Goal: Information Seeking & Learning: Learn about a topic

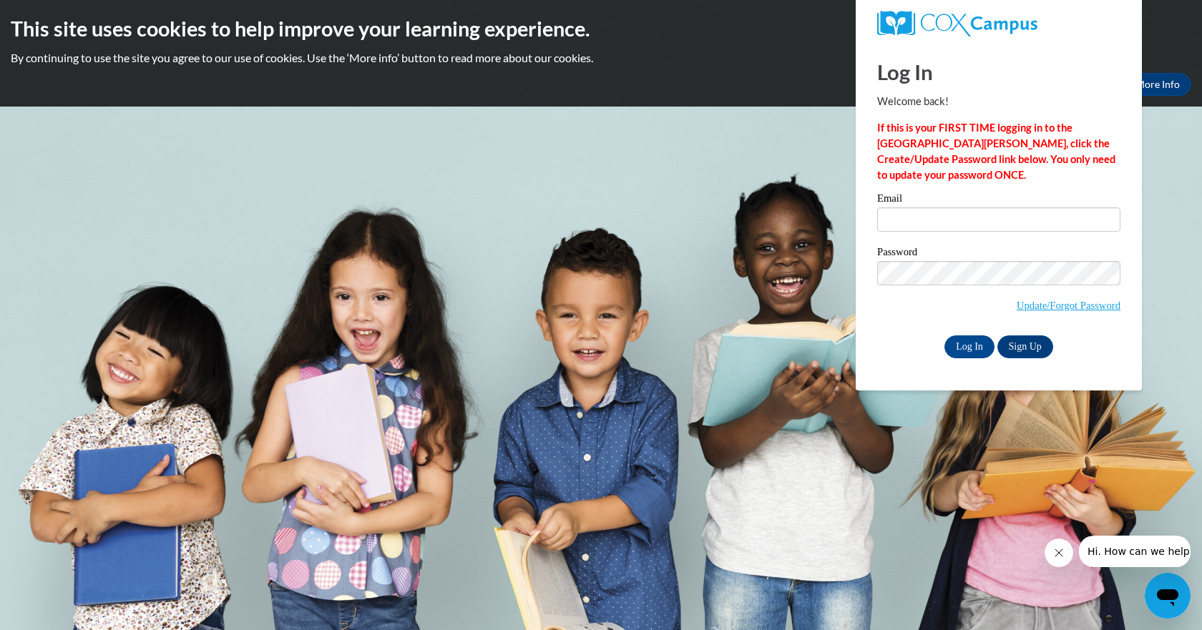
type input "[EMAIL_ADDRESS][DOMAIN_NAME]"
click at [944, 335] on input "Log In" at bounding box center [969, 346] width 50 height 23
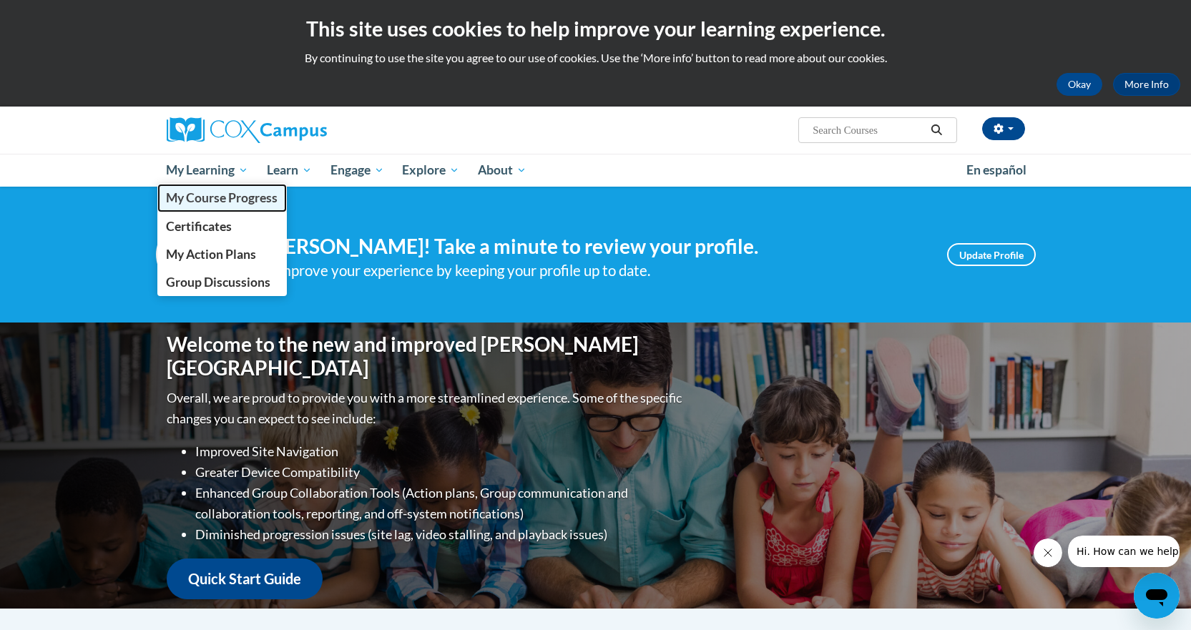
click at [235, 206] on link "My Course Progress" at bounding box center [222, 198] width 130 height 28
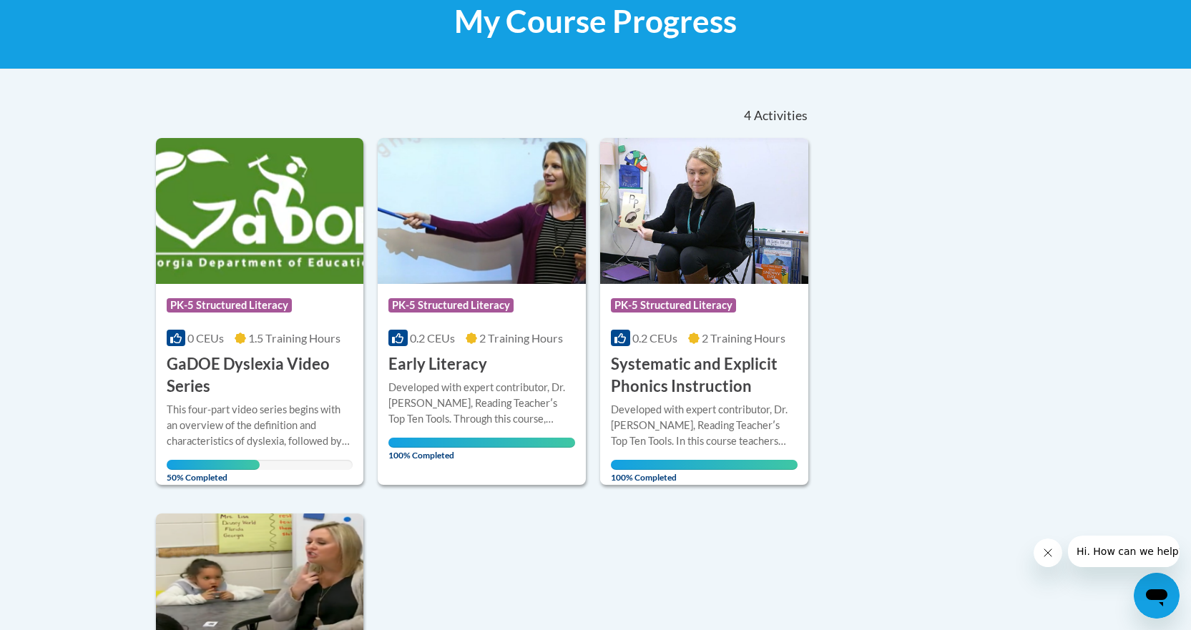
scroll to position [286, 0]
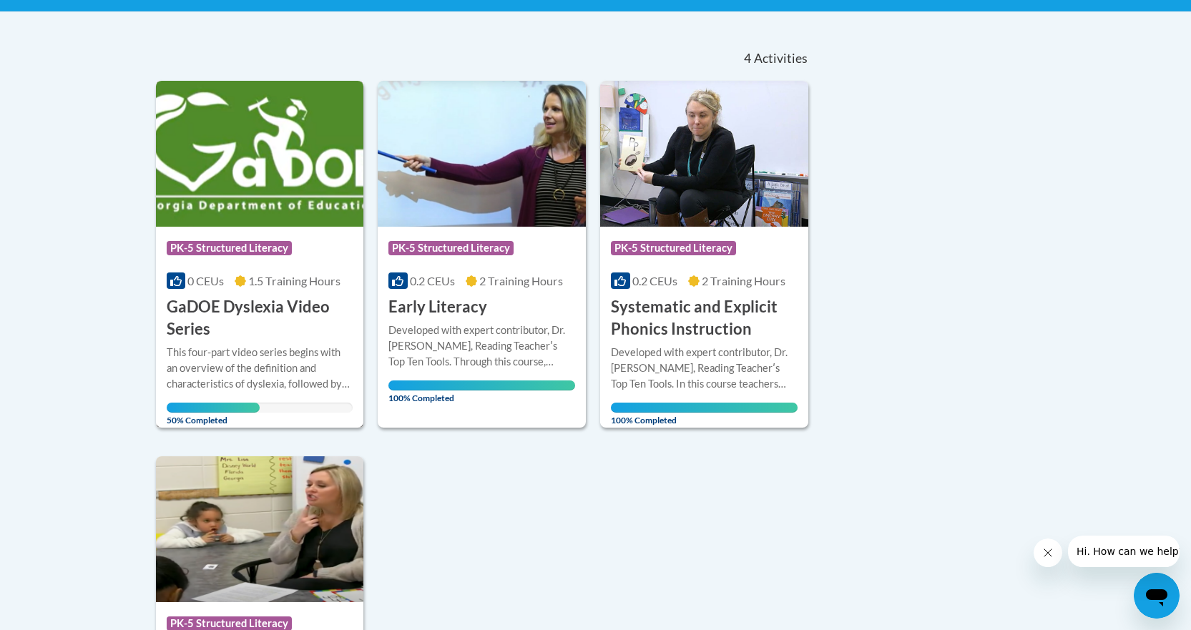
click at [250, 304] on h3 "GaDOE Dyslexia Video Series" at bounding box center [260, 318] width 187 height 44
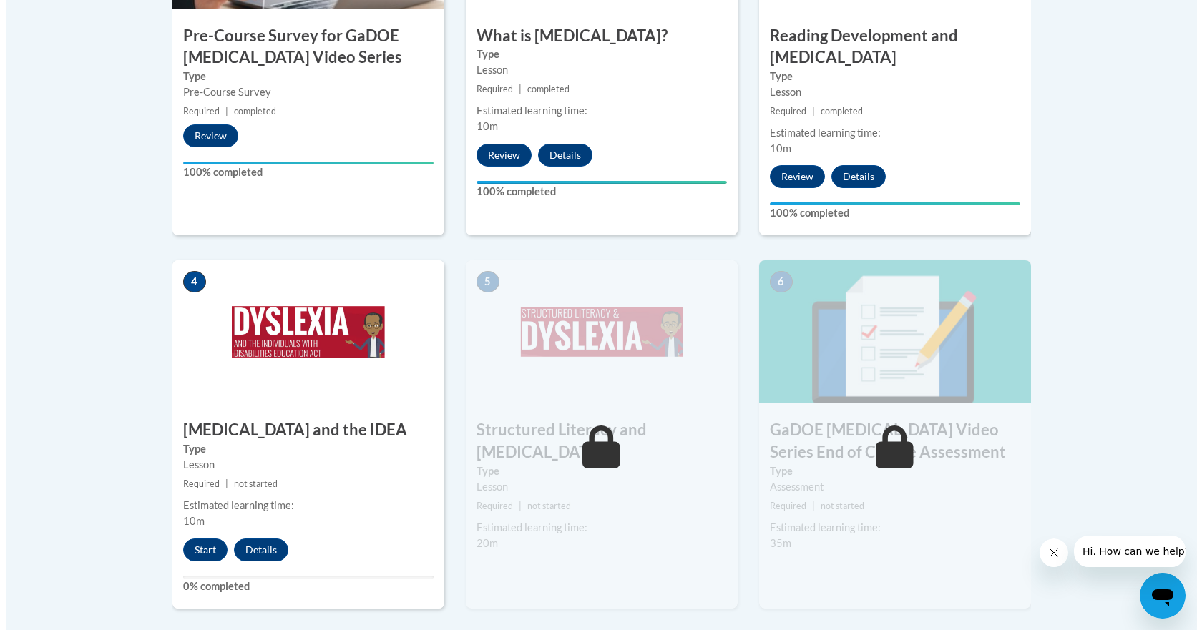
scroll to position [715, 0]
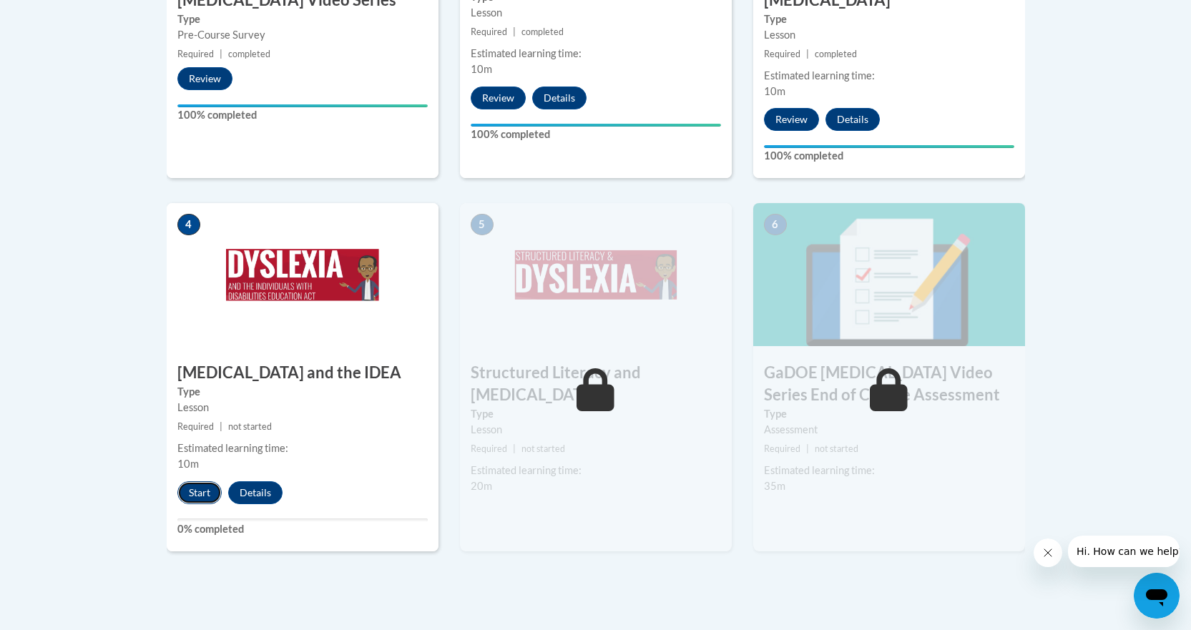
click at [200, 481] on button "Start" at bounding box center [199, 492] width 44 height 23
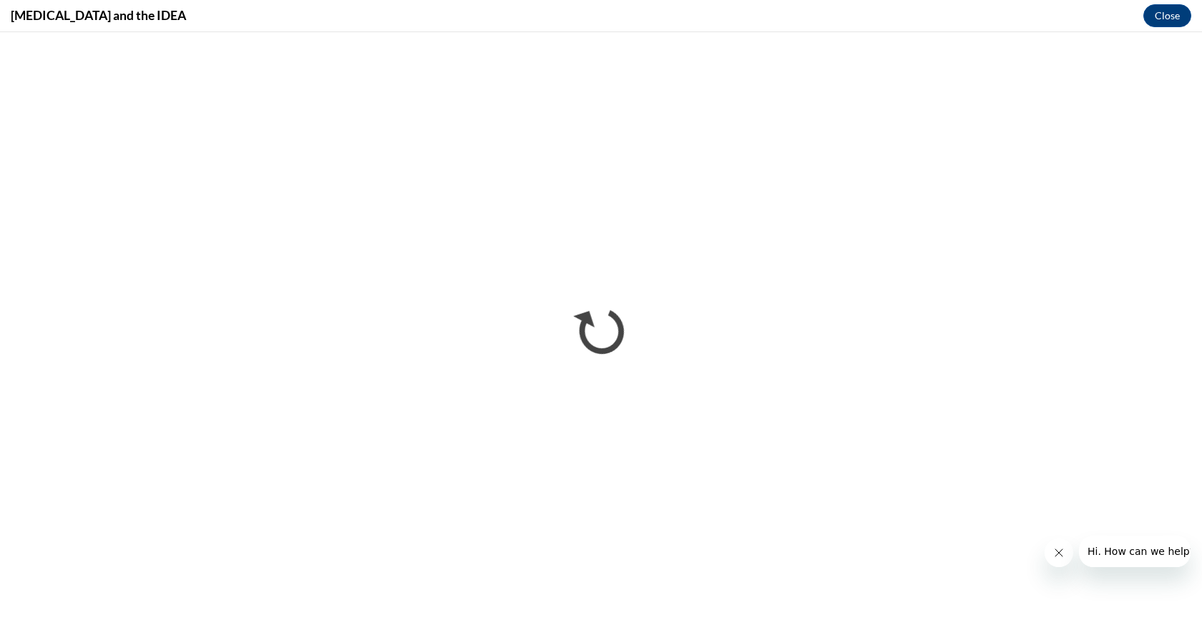
scroll to position [0, 0]
